Goal: Transaction & Acquisition: Obtain resource

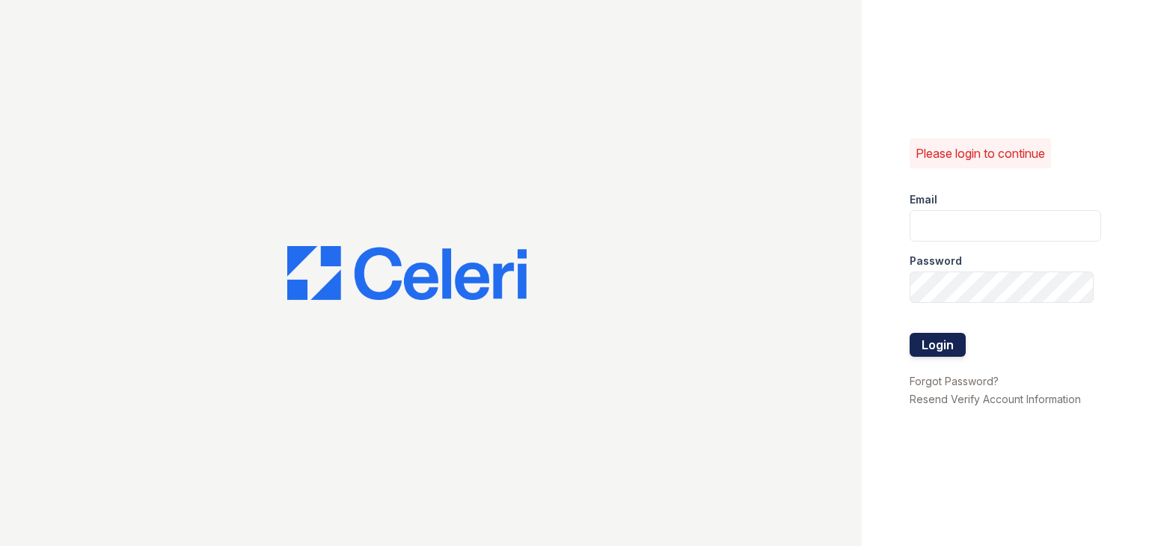
type input "888atgrandhopepark@trinity-pm.com"
click at [952, 344] on button "Login" at bounding box center [938, 345] width 56 height 24
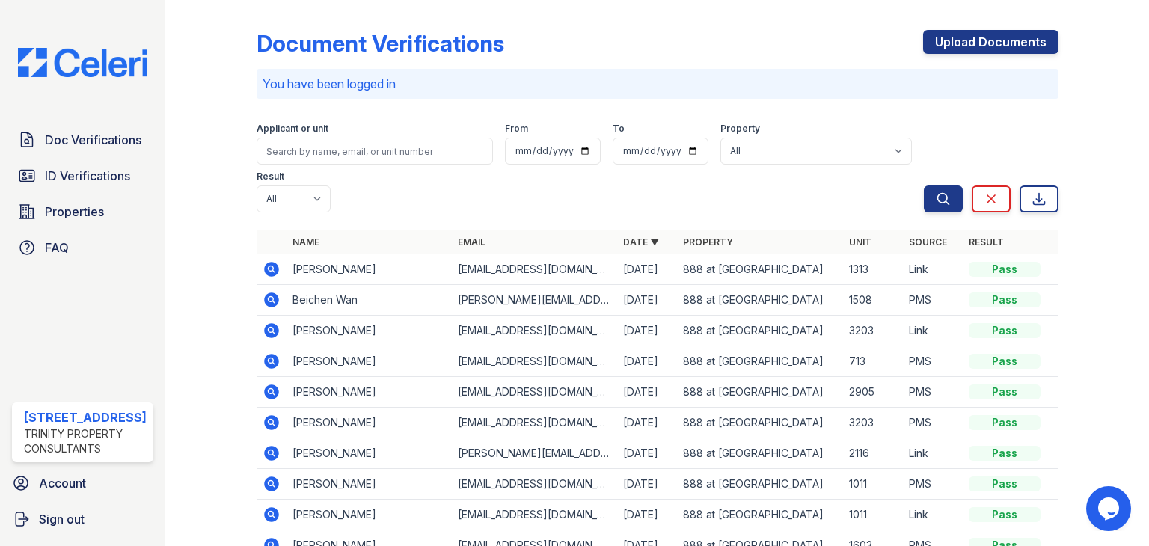
drag, startPoint x: 111, startPoint y: 142, endPoint x: 431, endPoint y: 278, distance: 348.0
click at [111, 142] on span "Doc Verifications" at bounding box center [93, 140] width 97 height 18
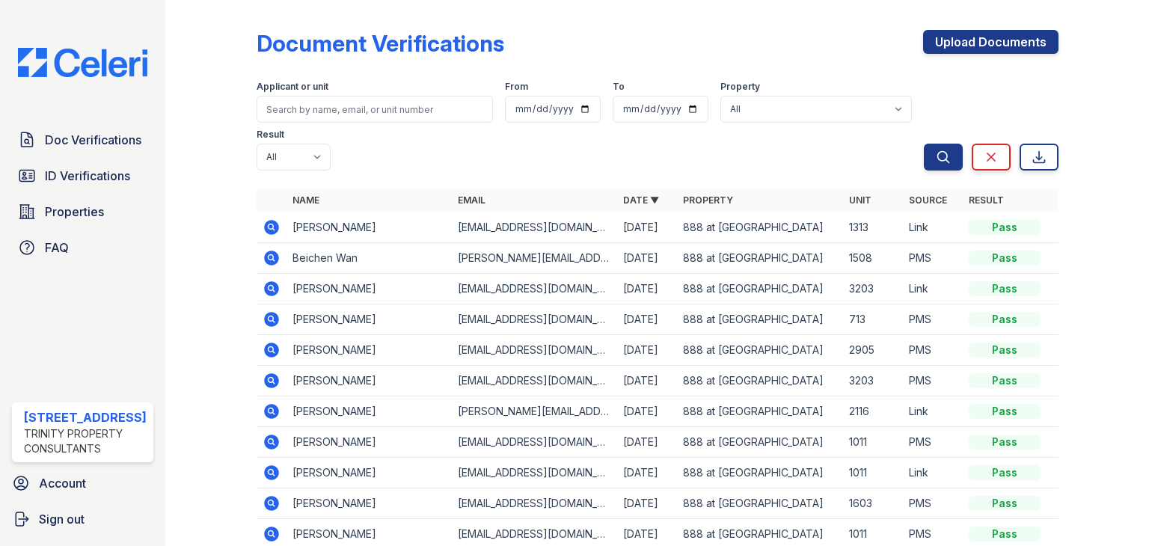
click at [266, 251] on icon at bounding box center [272, 258] width 18 height 18
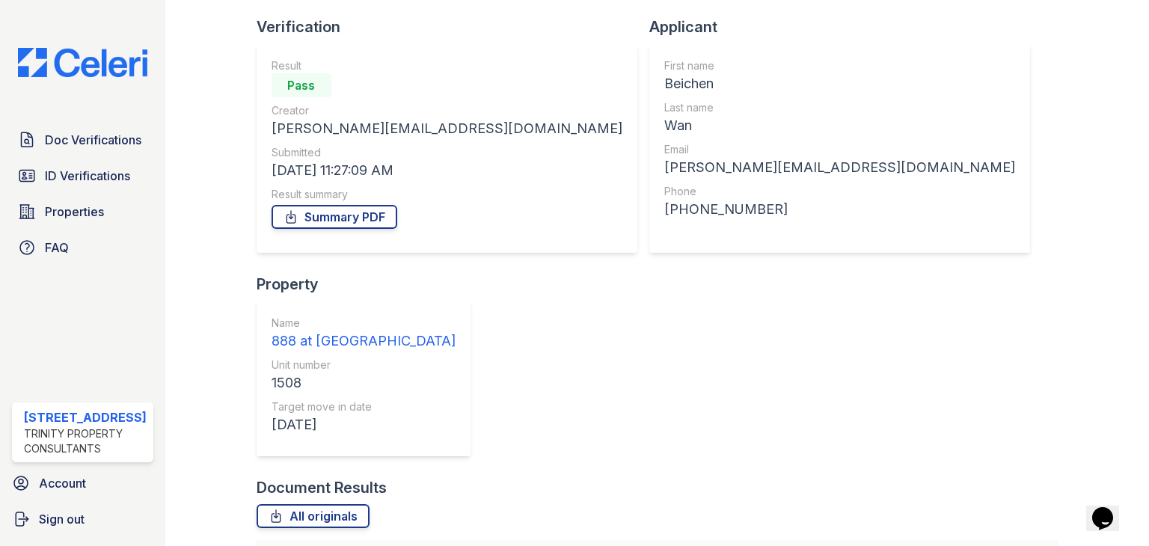
scroll to position [230, 0]
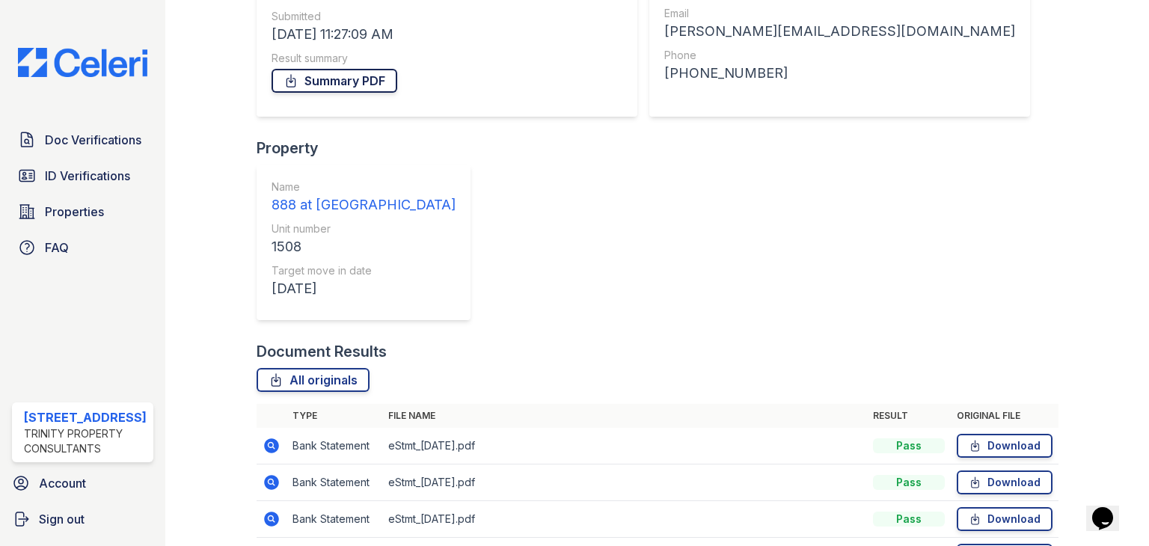
click at [340, 80] on link "Summary PDF" at bounding box center [335, 81] width 126 height 24
click at [116, 164] on link "ID Verifications" at bounding box center [82, 176] width 141 height 30
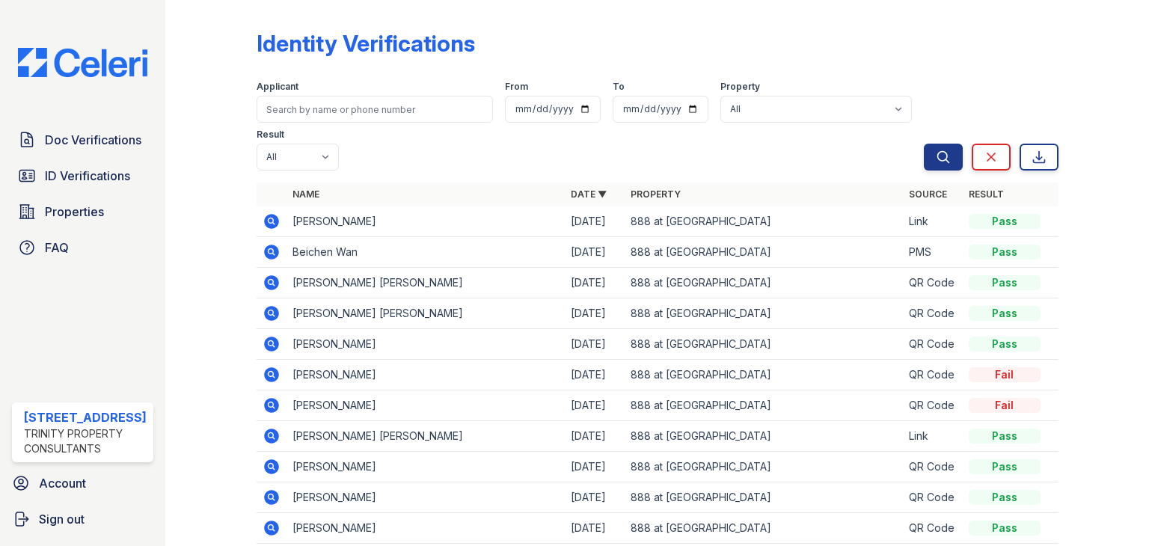
click at [270, 253] on icon at bounding box center [272, 252] width 18 height 18
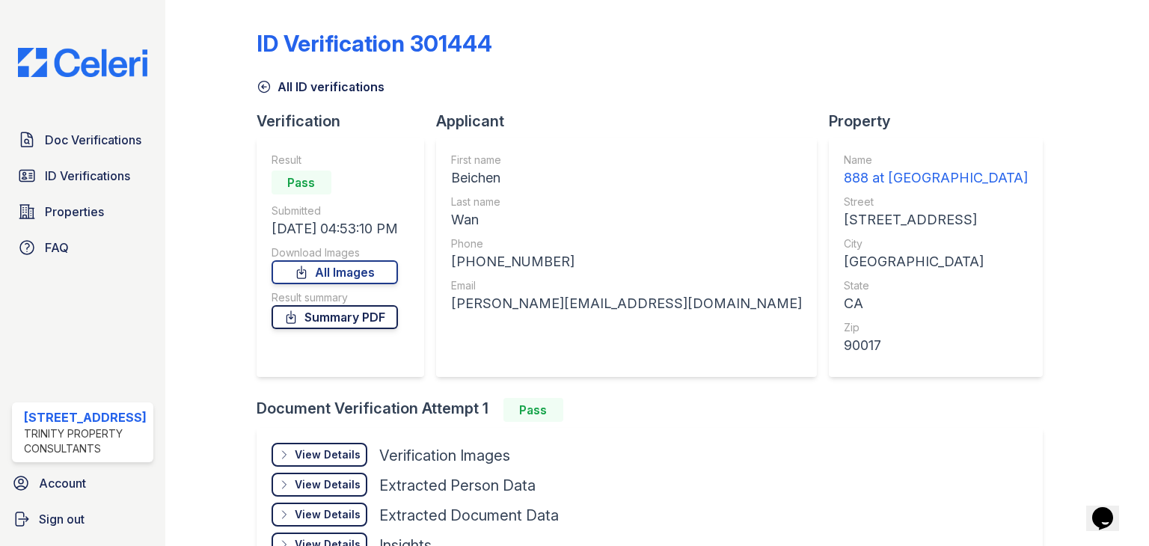
click at [341, 317] on link "Summary PDF" at bounding box center [335, 317] width 126 height 24
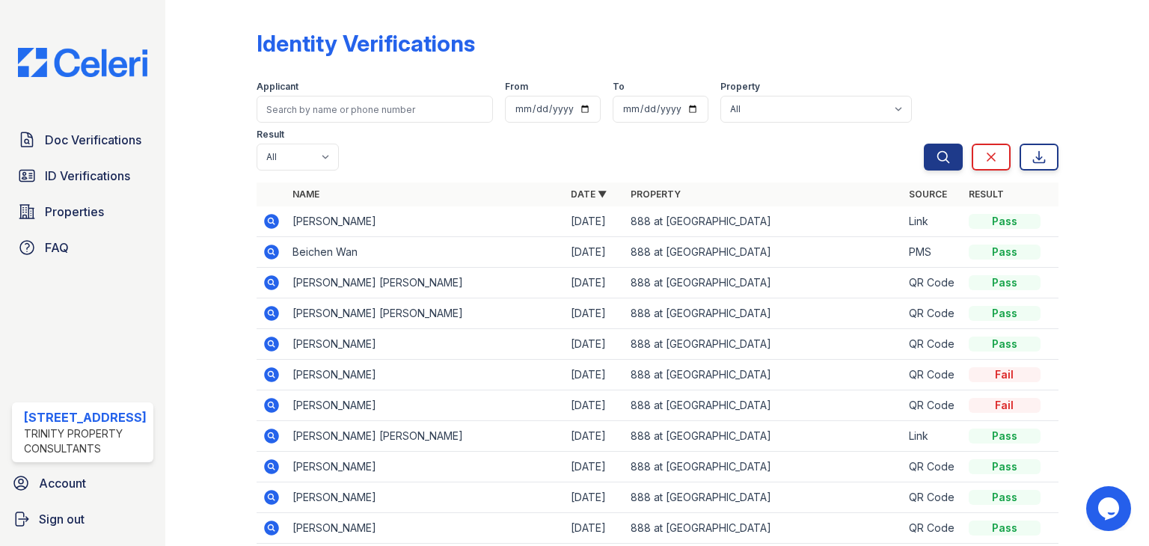
drag, startPoint x: 65, startPoint y: 143, endPoint x: 599, endPoint y: 322, distance: 563.3
click at [65, 143] on span "Doc Verifications" at bounding box center [93, 140] width 97 height 18
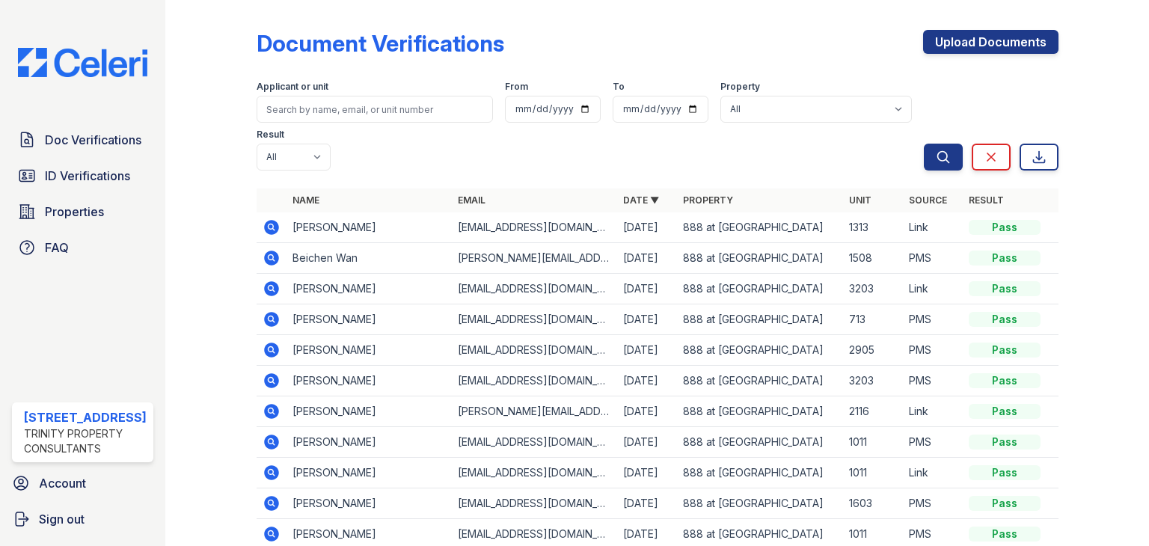
click at [277, 261] on icon at bounding box center [272, 258] width 18 height 18
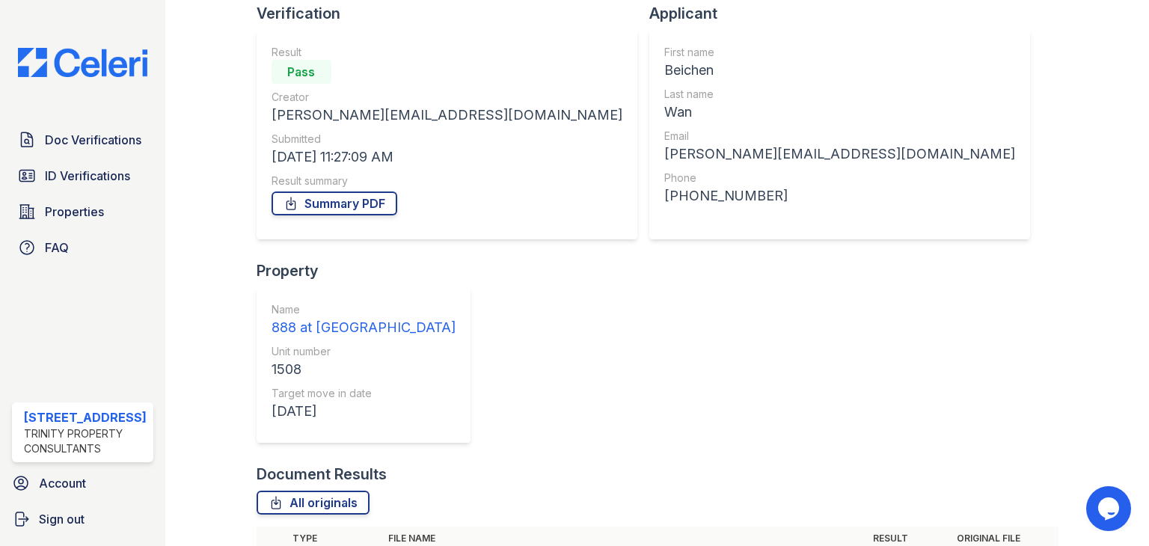
scroll to position [224, 0]
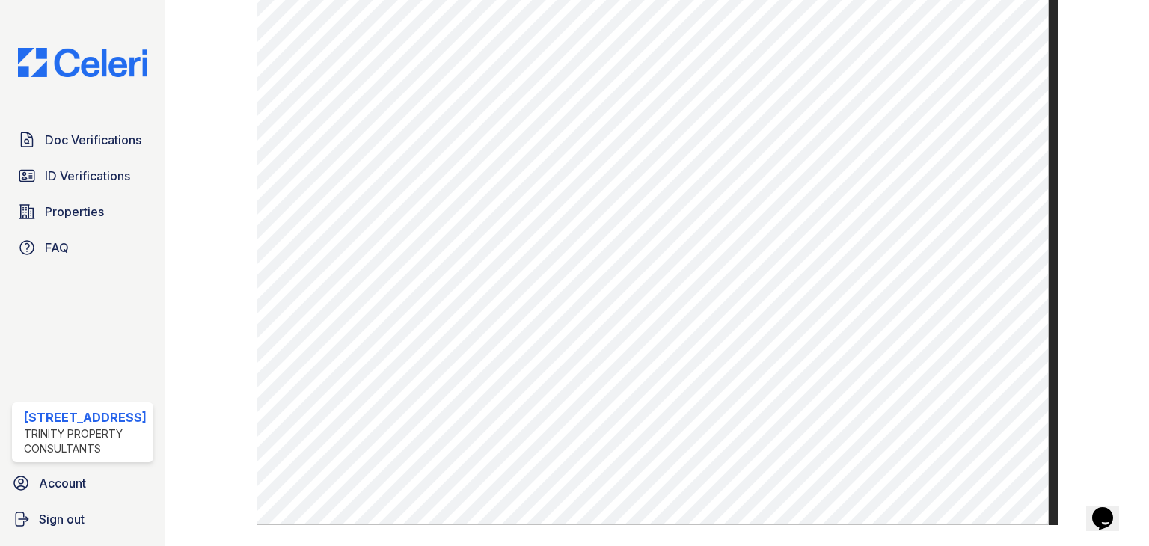
scroll to position [795, 0]
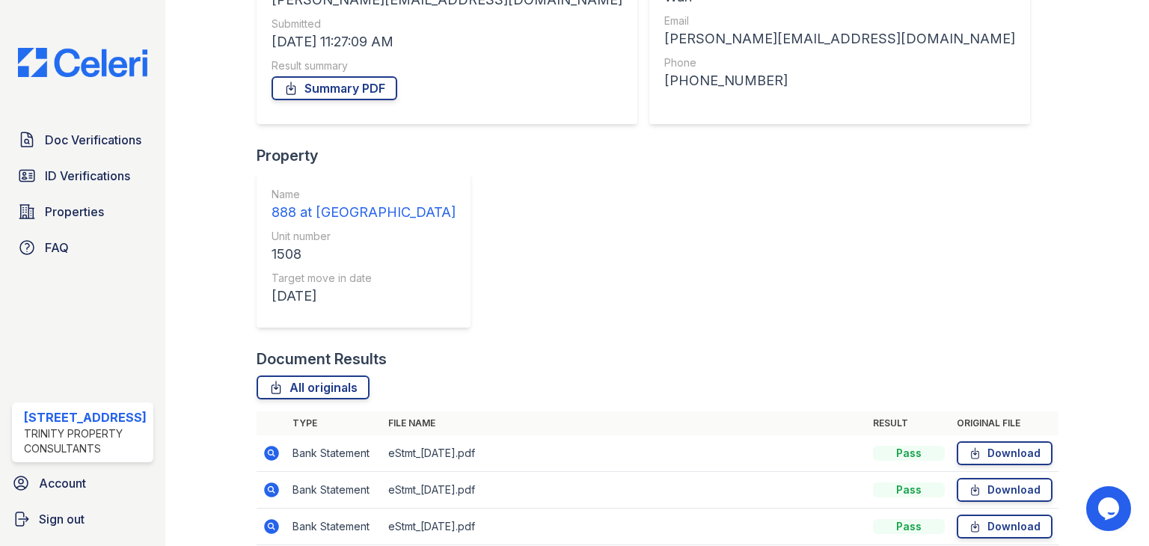
scroll to position [230, 0]
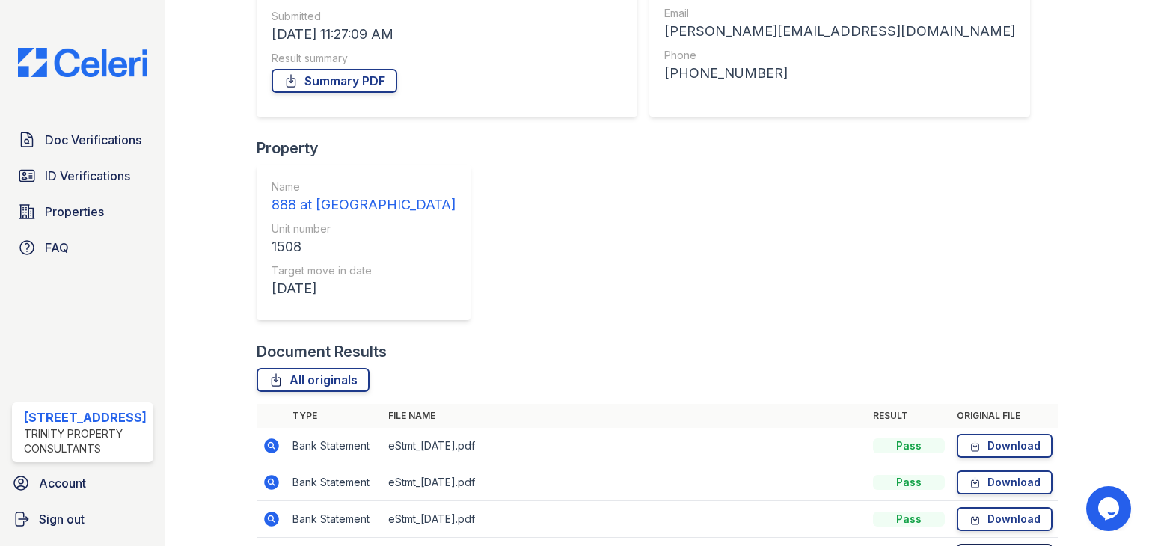
click at [983, 544] on link "Download" at bounding box center [1005, 556] width 96 height 24
